Goal: Task Accomplishment & Management: Manage account settings

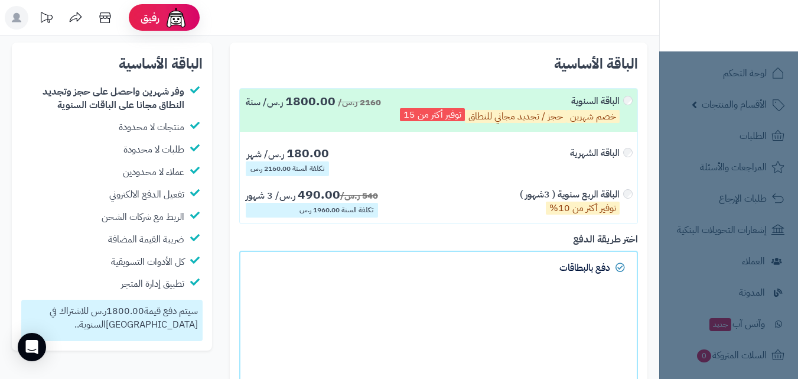
click at [634, 25] on header "رفيق ! الطلبات معالجة مكتمل إرجاع المنتجات العملاء المتواجدون الان 3336 عملاء م…" at bounding box center [399, 17] width 798 height 35
click at [732, 76] on nav "لوحة التحكم الأقسام والمنتجات المنتجات الأقسام الماركات مواصفات المنتجات مواصفا…" at bounding box center [728, 204] width 139 height 379
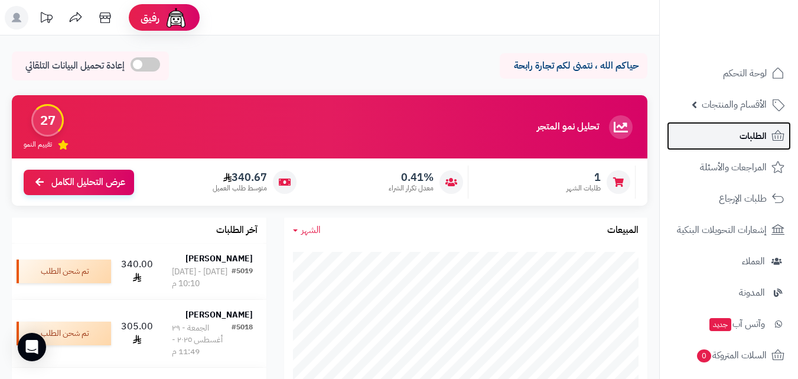
click at [755, 135] on span "الطلبات" at bounding box center [752, 136] width 27 height 17
